Goal: Transaction & Acquisition: Purchase product/service

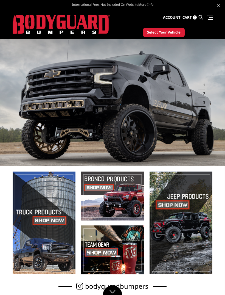
click at [169, 36] on button "Select Your Vehicle" at bounding box center [164, 32] width 42 height 9
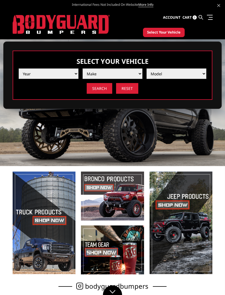
click at [71, 77] on select "Year 2025 2024 2023 2022 2021 2020 2019 2018 2017 2016 2015 2014 2013 2012 2011…" at bounding box center [49, 73] width 60 height 10
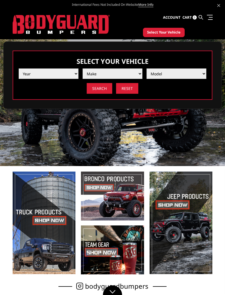
select select "yr_2019"
click at [110, 74] on select "Make Chevrolet Ford GMC Nissan Ram Toyota" at bounding box center [113, 73] width 60 height 10
select select "mk_ford"
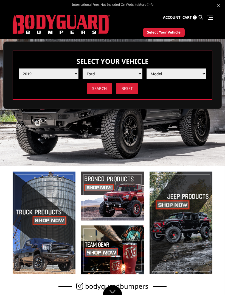
click at [174, 72] on select "Model F150 F150 Raptor F250 / F350 F450 F550" at bounding box center [177, 73] width 60 height 10
select select "md_f250-f350"
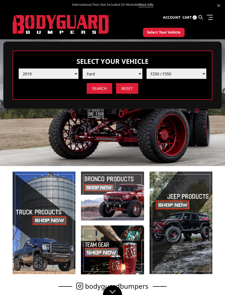
click at [99, 90] on input "Search" at bounding box center [100, 88] width 26 height 11
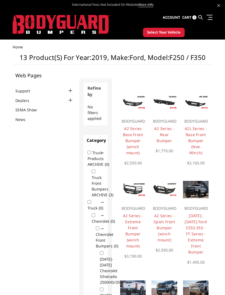
click at [195, 184] on img at bounding box center [196, 189] width 26 height 17
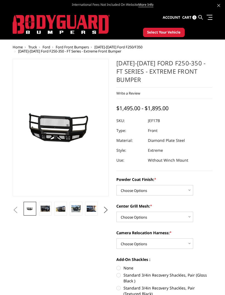
click at [47, 212] on link at bounding box center [45, 209] width 13 height 14
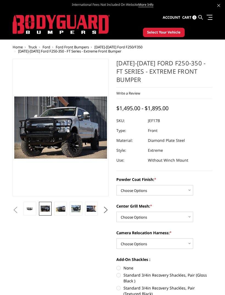
click at [77, 210] on img at bounding box center [75, 208] width 9 height 7
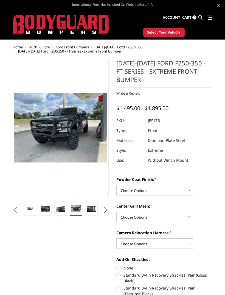
click at [89, 210] on img at bounding box center [91, 208] width 9 height 6
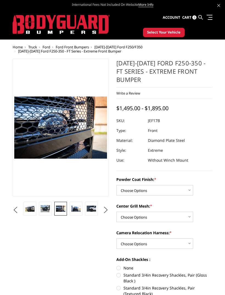
click at [64, 209] on img at bounding box center [60, 208] width 9 height 6
click at [75, 208] on img at bounding box center [75, 208] width 9 height 6
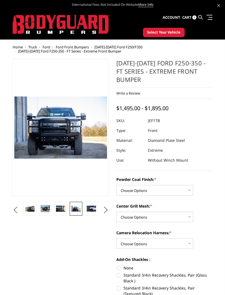
click at [86, 209] on link at bounding box center [91, 209] width 13 height 14
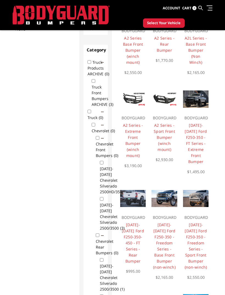
scroll to position [78, 0]
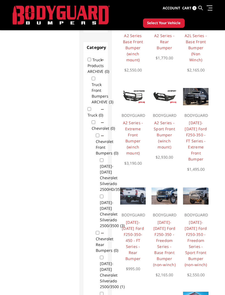
click at [133, 141] on link "A2 Series - Extreme Front Bumper (winch mount)" at bounding box center [133, 137] width 20 height 35
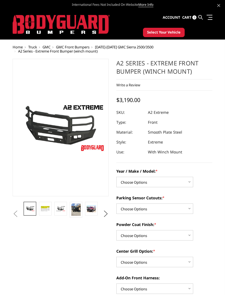
click at [76, 211] on img at bounding box center [75, 209] width 9 height 12
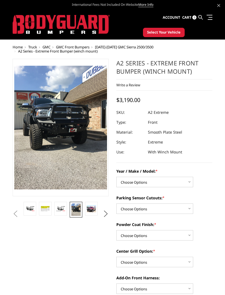
click at [90, 211] on img at bounding box center [91, 208] width 9 height 7
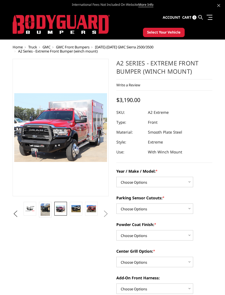
click at [76, 209] on img at bounding box center [75, 208] width 9 height 7
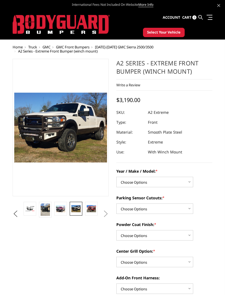
click at [92, 209] on img at bounding box center [91, 208] width 9 height 7
